Goal: Task Accomplishment & Management: Manage account settings

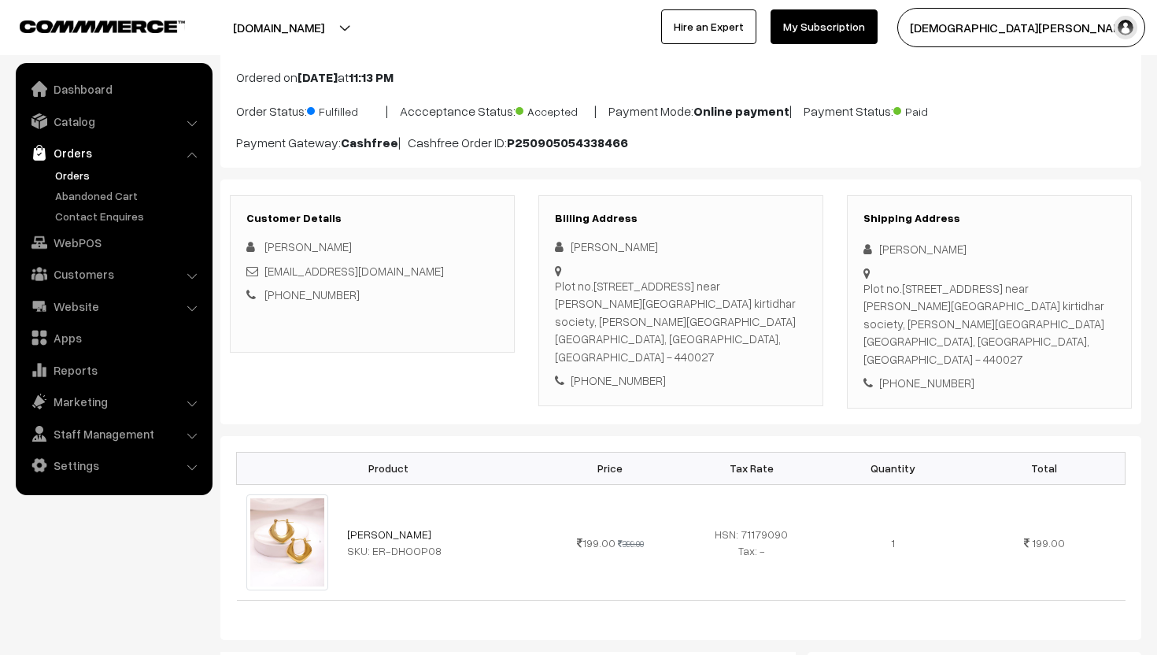
scroll to position [96, 0]
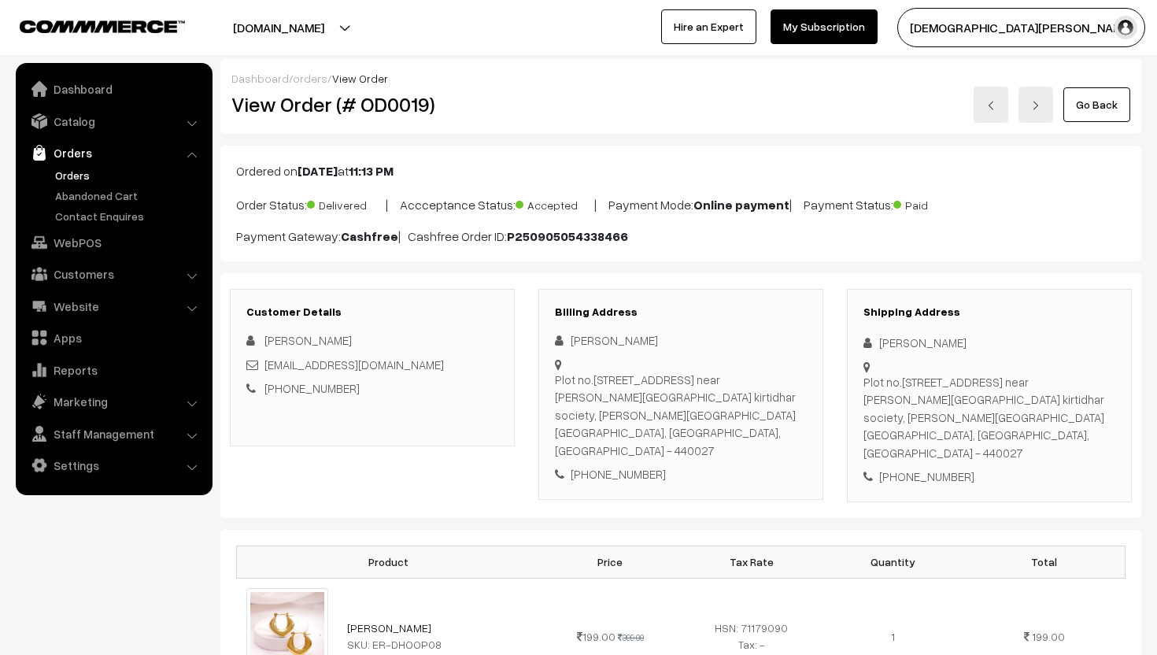
scroll to position [96, 0]
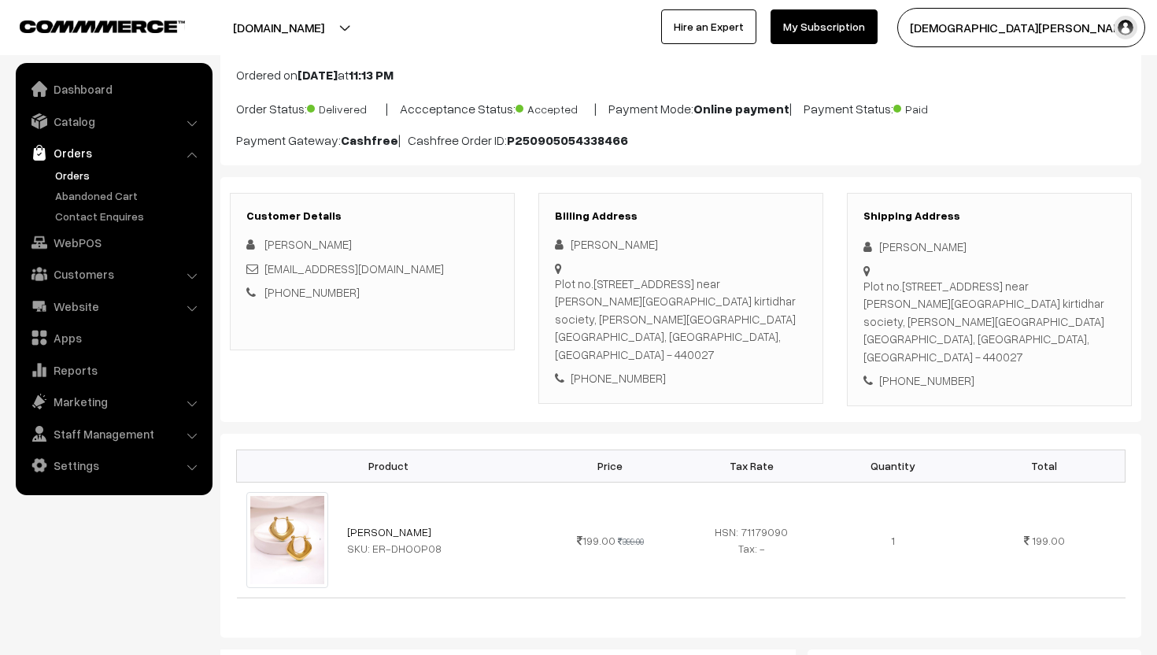
click at [66, 181] on link "Orders" at bounding box center [129, 175] width 156 height 17
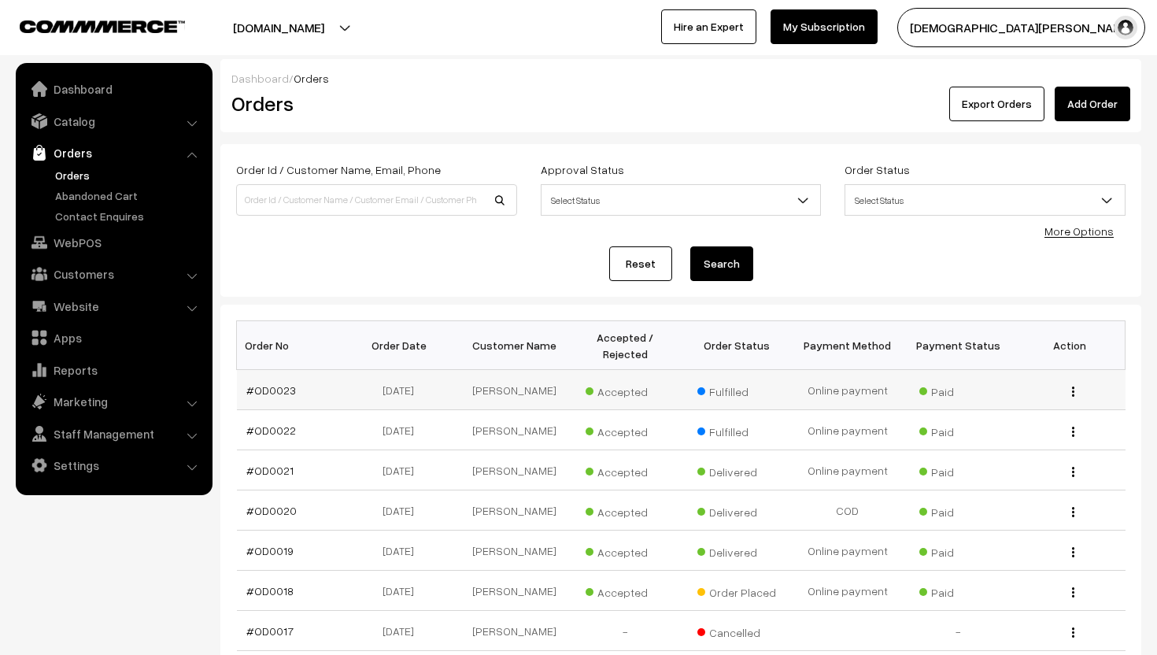
click at [1073, 390] on img "button" at bounding box center [1073, 391] width 2 height 10
click at [996, 426] on link "View" at bounding box center [1003, 414] width 134 height 35
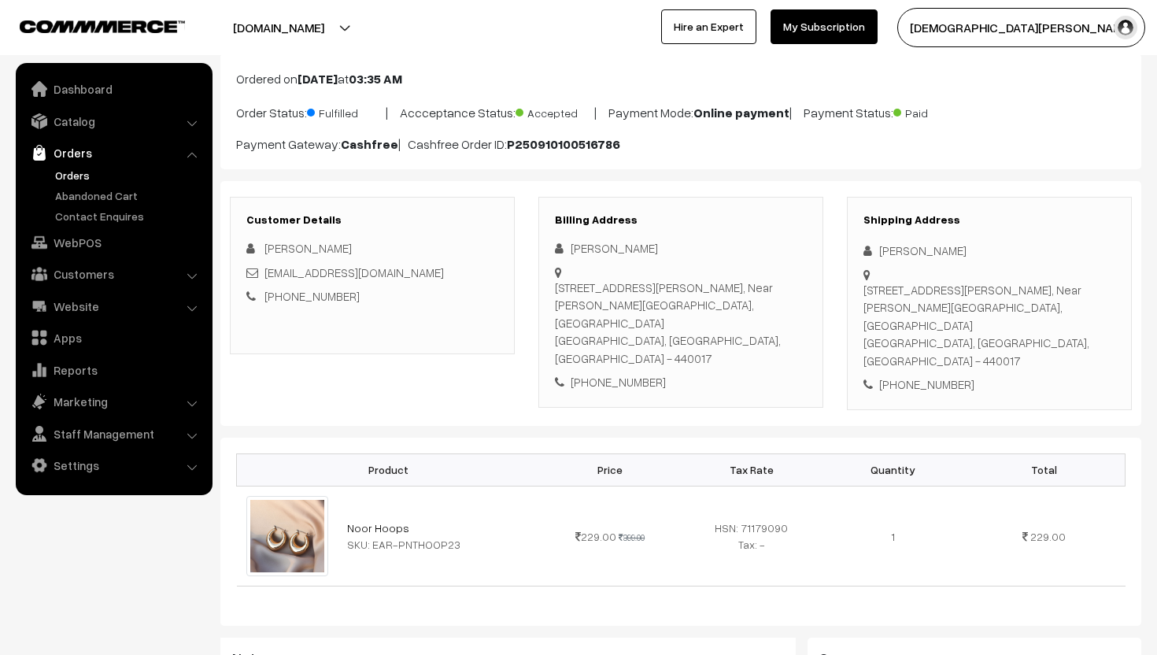
scroll to position [90, 0]
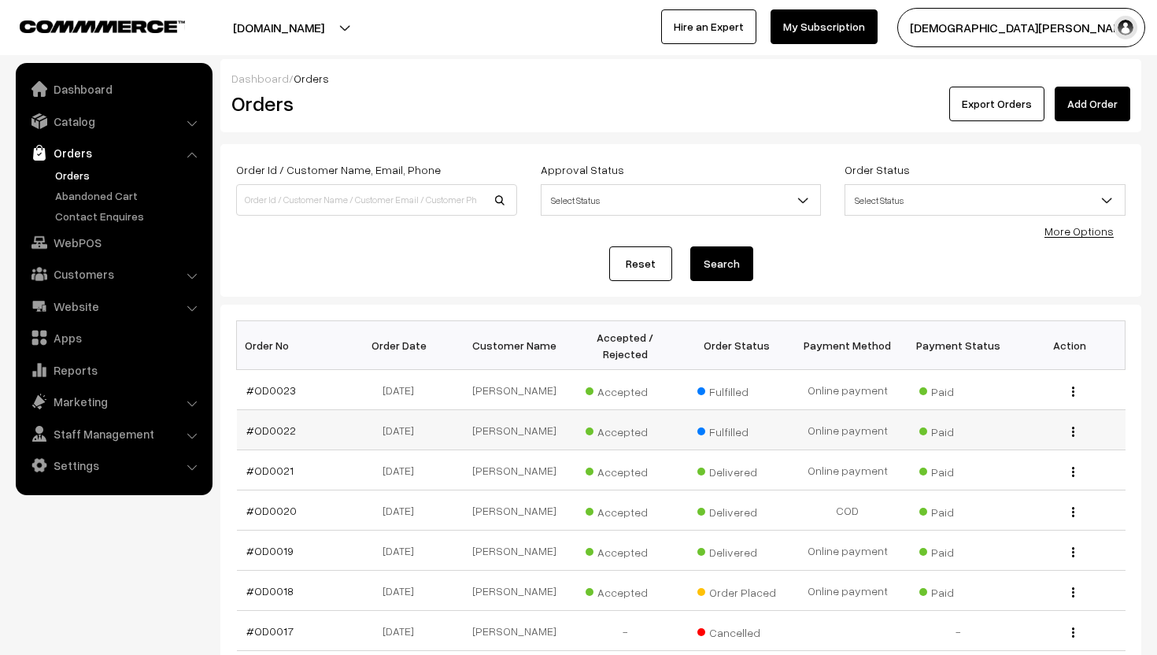
click at [1075, 430] on div "View" at bounding box center [1069, 430] width 92 height 17
click at [1075, 430] on button "button" at bounding box center [1073, 431] width 4 height 13
click at [1025, 441] on link "View" at bounding box center [1003, 454] width 134 height 35
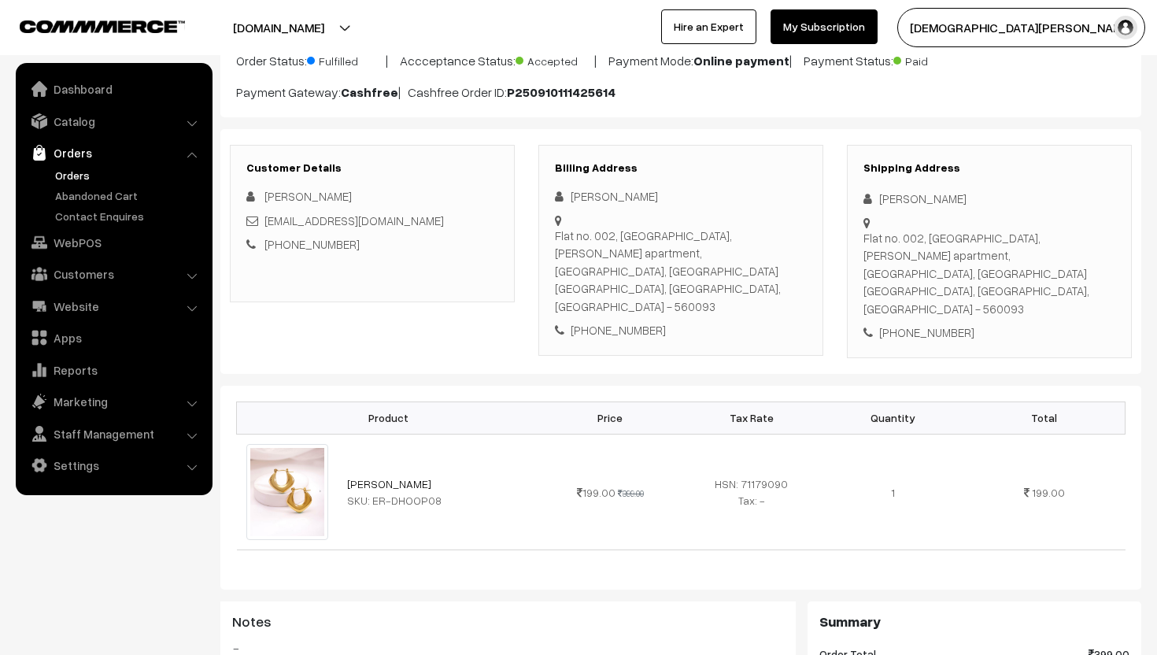
scroll to position [164, 0]
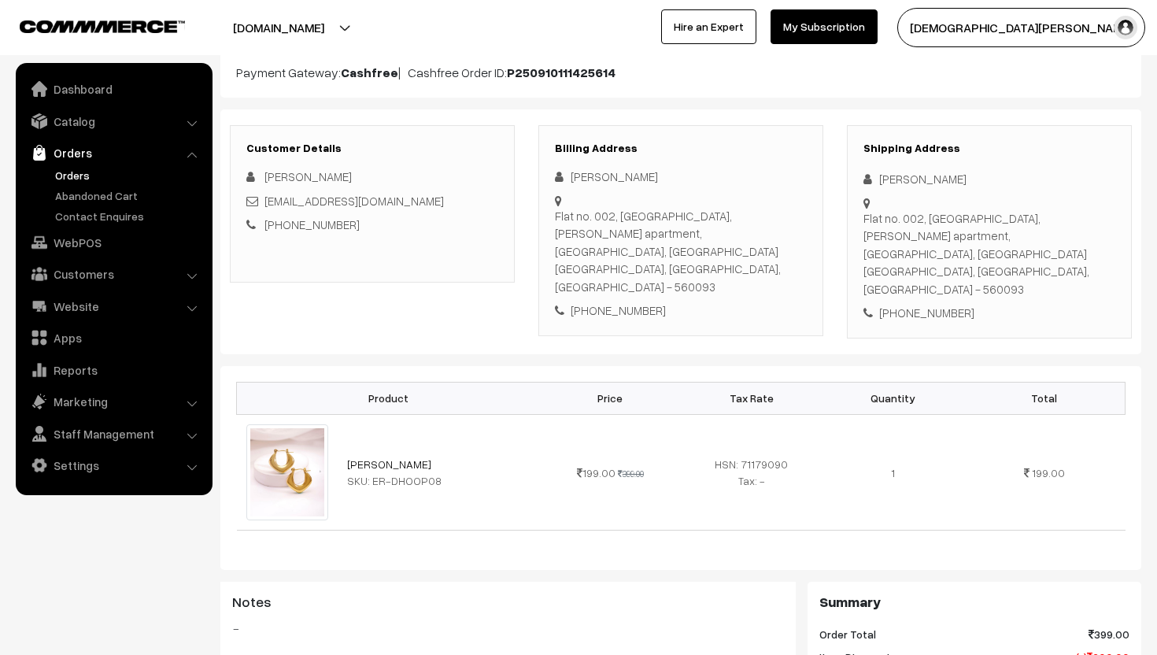
click at [655, 427] on td "199.00 399.00" at bounding box center [610, 472] width 142 height 116
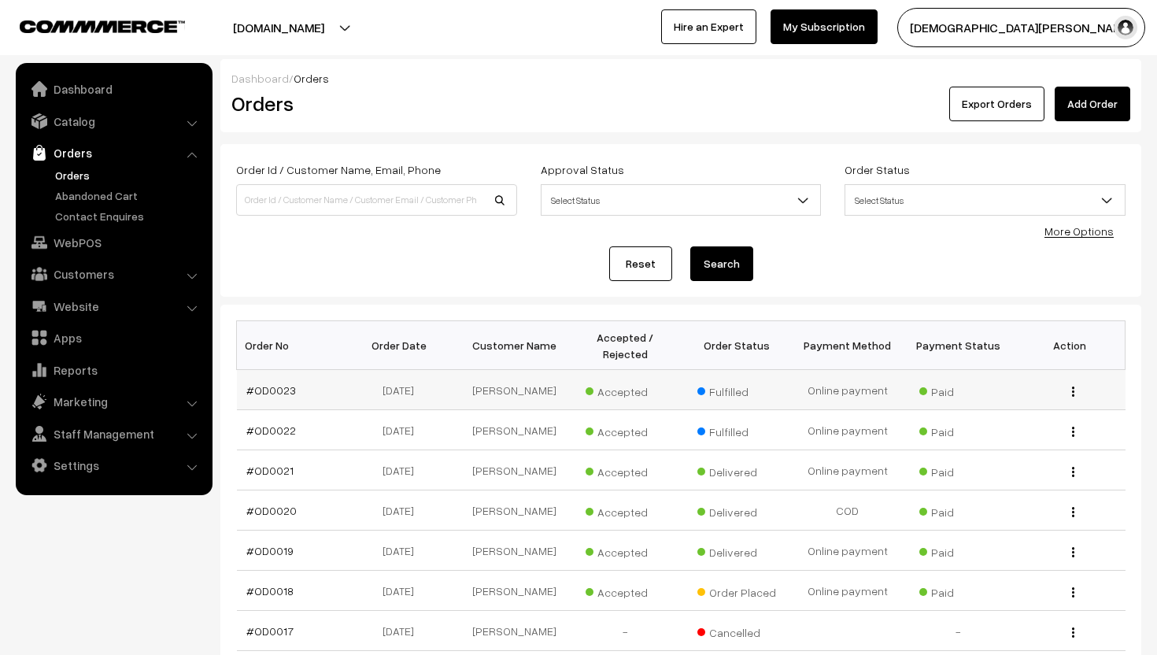
click at [1069, 391] on div "View" at bounding box center [1069, 390] width 92 height 17
click at [1072, 393] on img "button" at bounding box center [1073, 391] width 2 height 10
click at [1025, 403] on link "View" at bounding box center [1003, 414] width 134 height 35
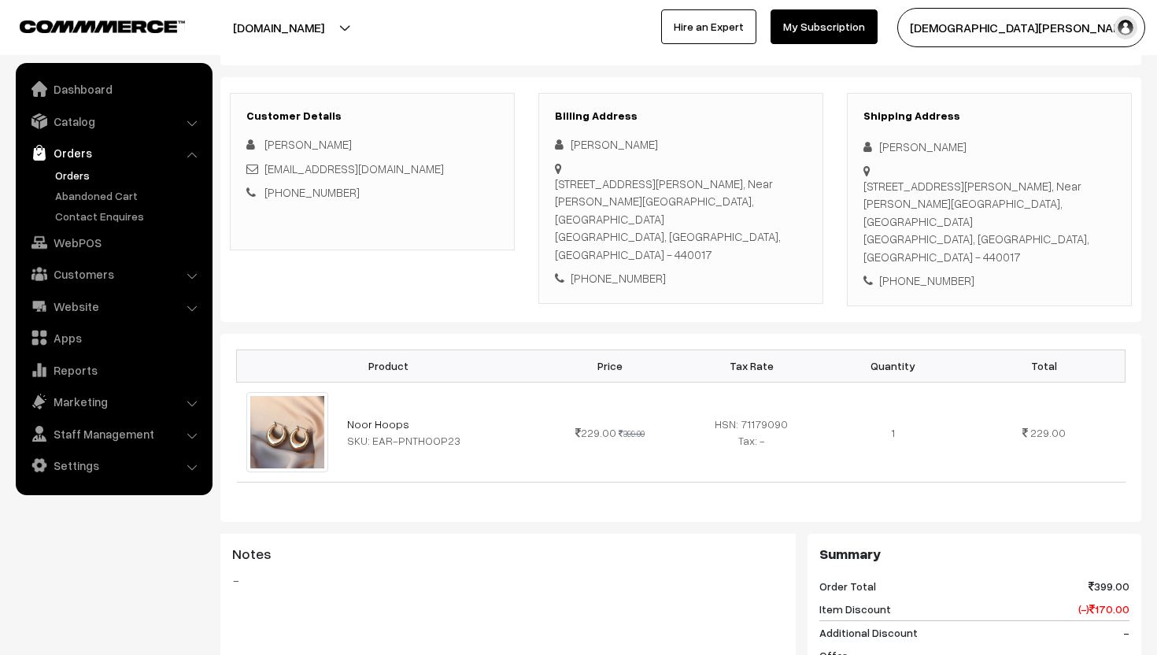
scroll to position [198, 0]
click at [307, 409] on img at bounding box center [287, 430] width 82 height 80
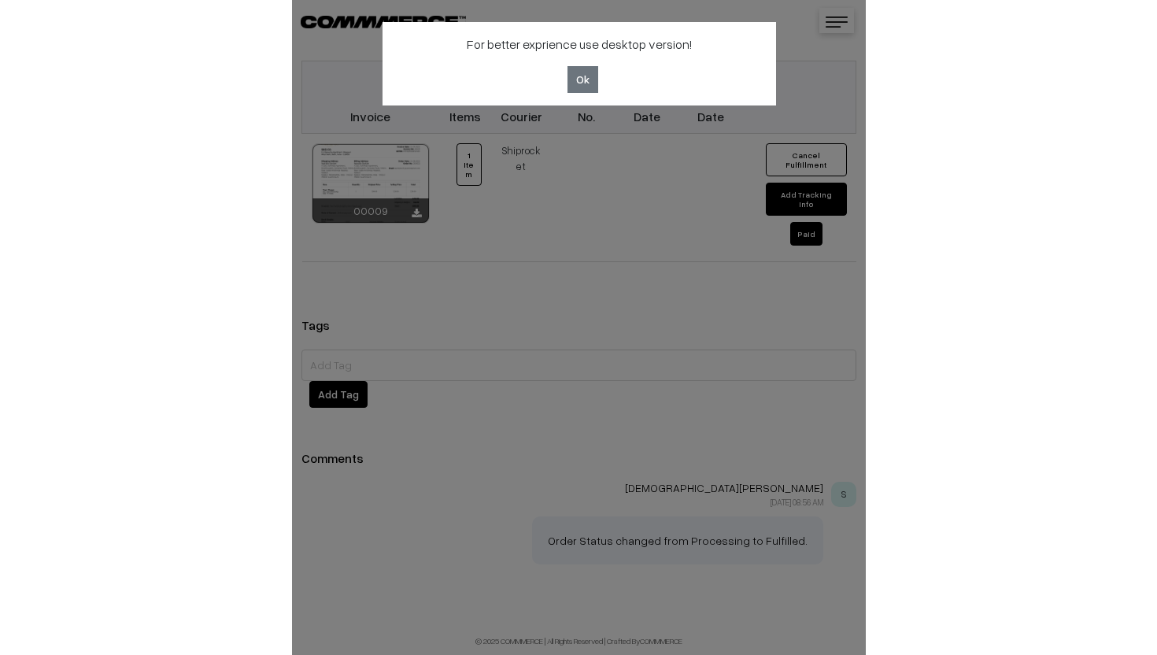
scroll to position [1016, 0]
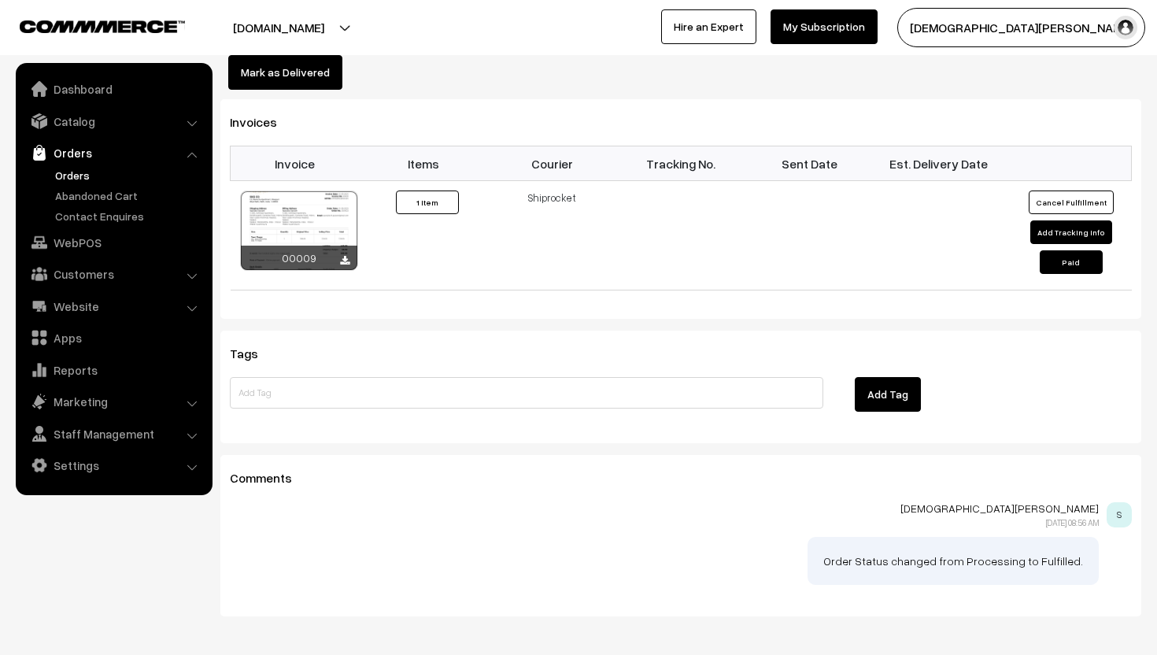
click at [79, 143] on link "Orders" at bounding box center [113, 153] width 187 height 28
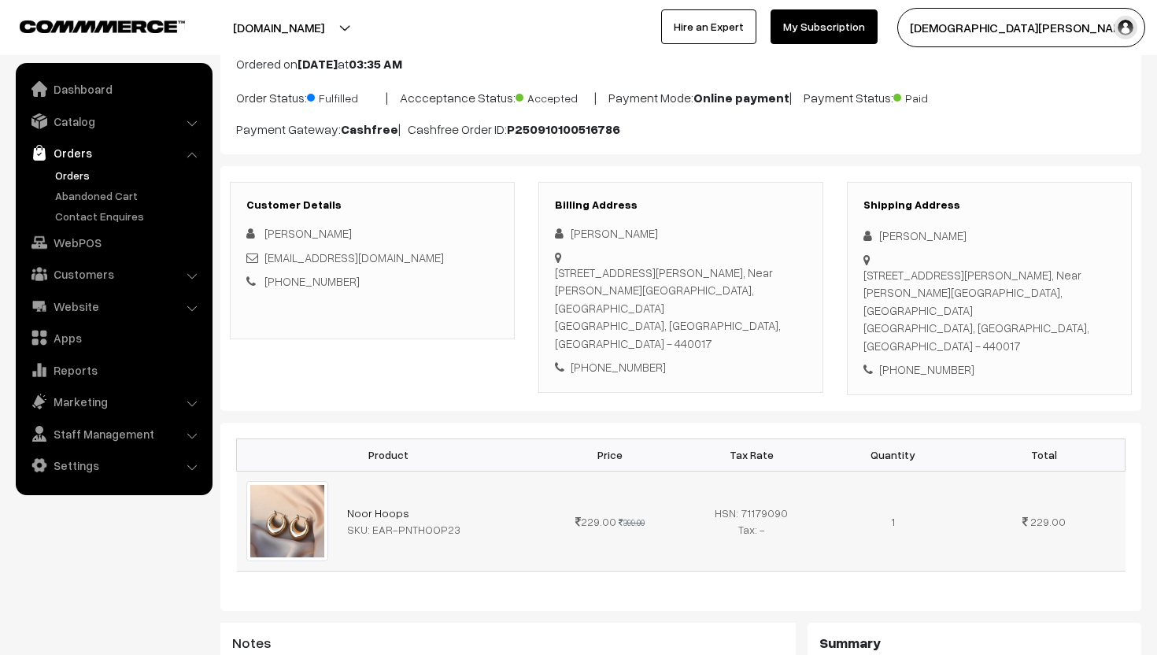
scroll to position [105, 0]
